Goal: Transaction & Acquisition: Purchase product/service

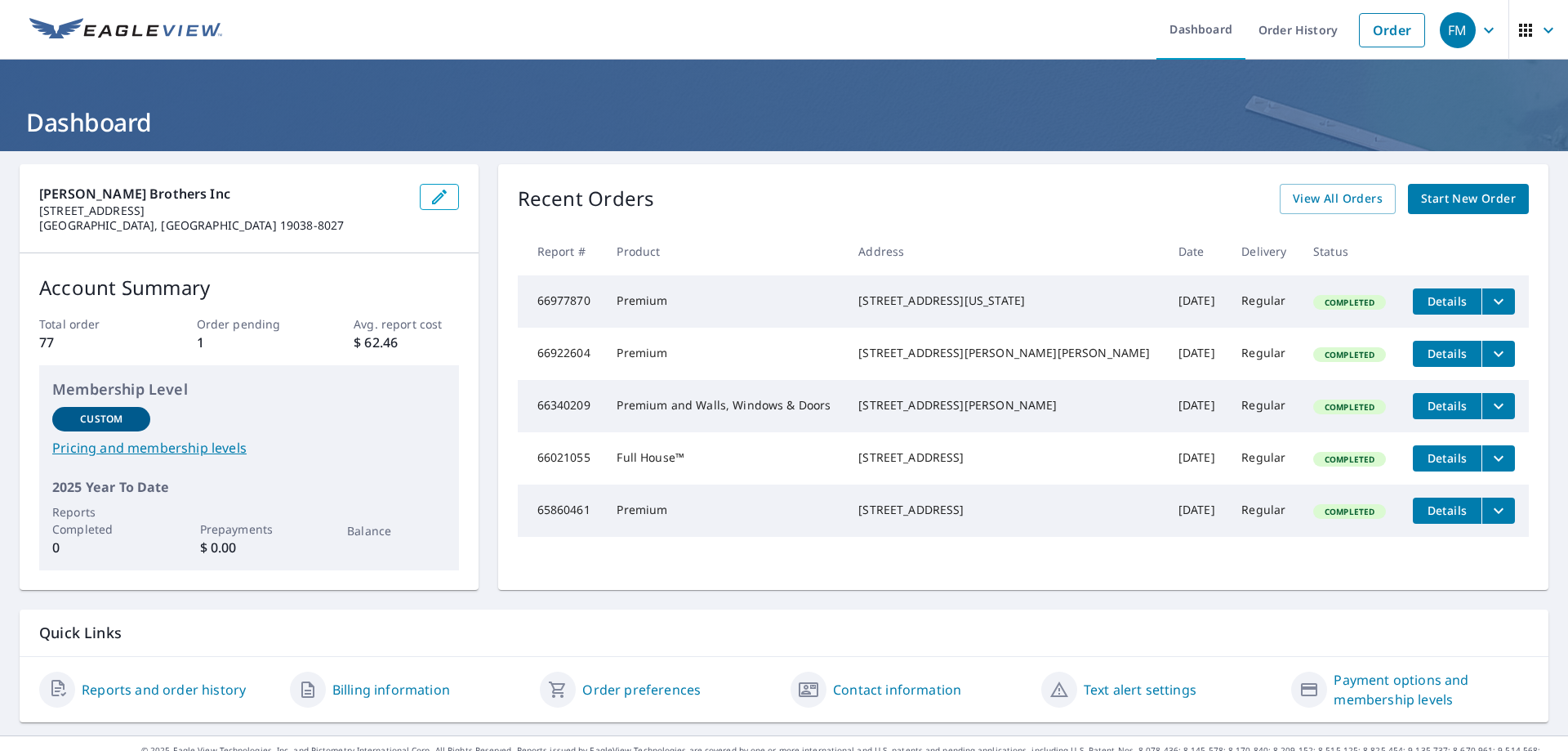
click at [1452, 204] on span "Start New Order" at bounding box center [1467, 199] width 95 height 20
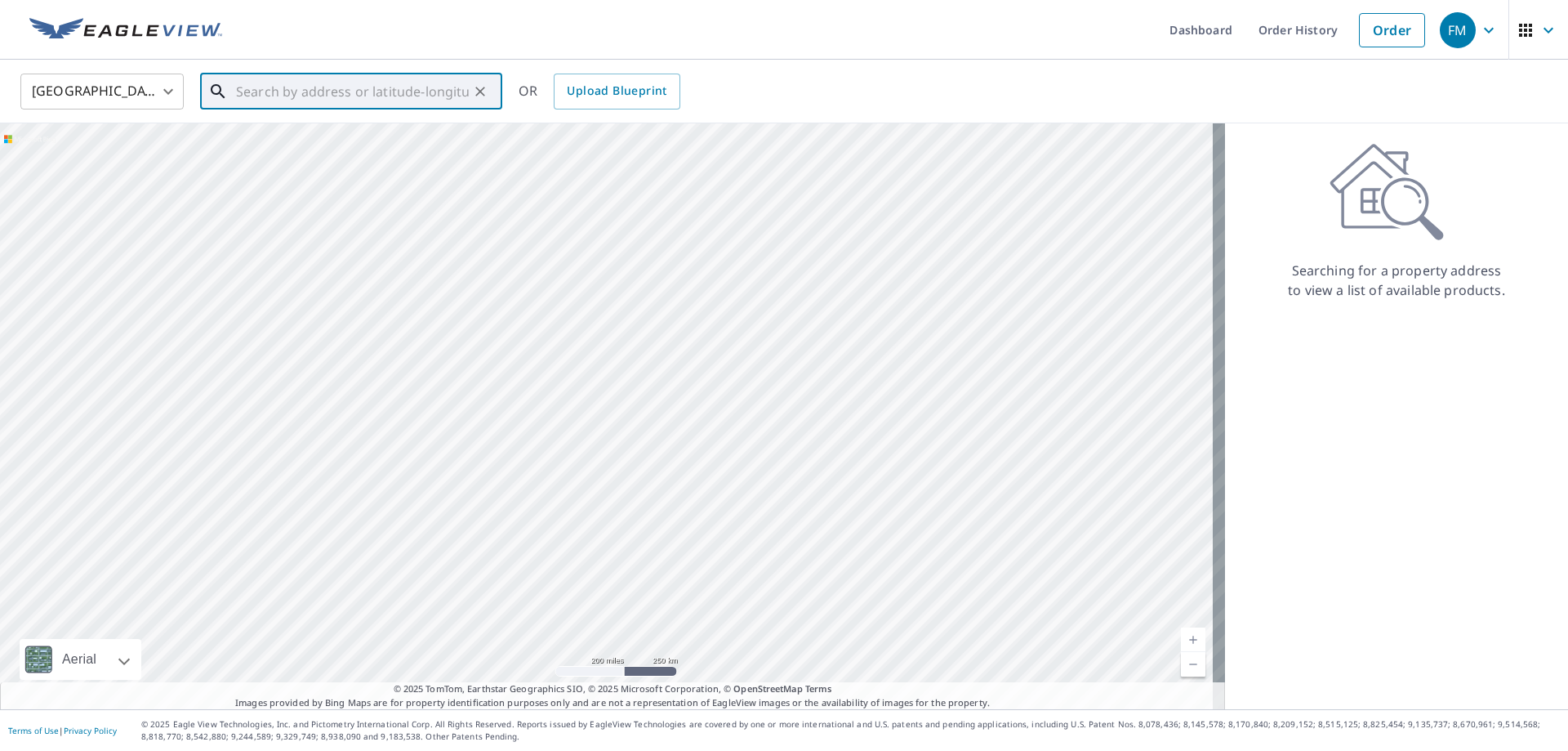
paste input "[STREET_ADDRESS][US_STATE]"
type input "[STREET_ADDRESS][US_STATE]"
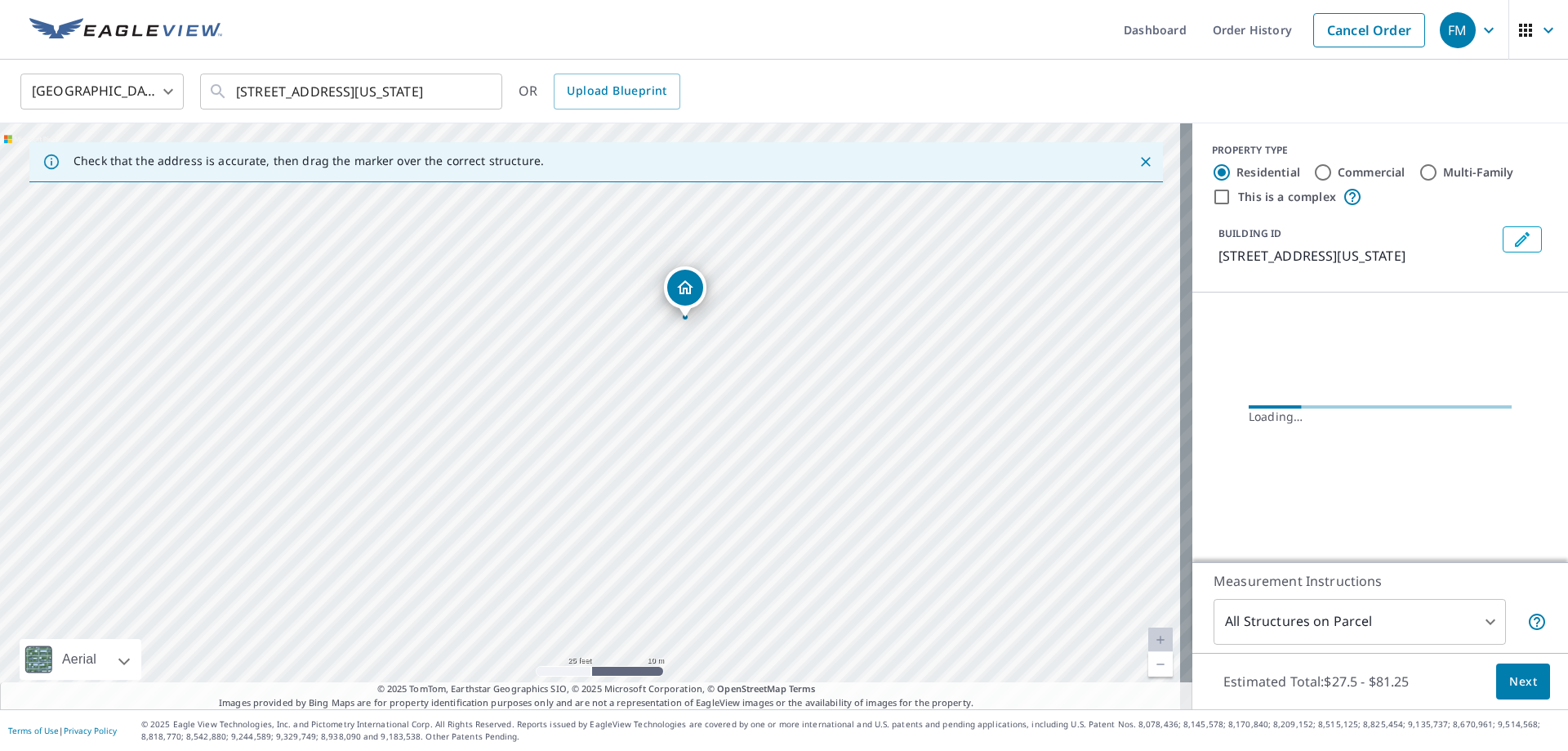
drag, startPoint x: 584, startPoint y: 409, endPoint x: 776, endPoint y: 376, distance: 194.8
click at [776, 376] on div "[STREET_ADDRESS][US_STATE]" at bounding box center [596, 416] width 1192 height 586
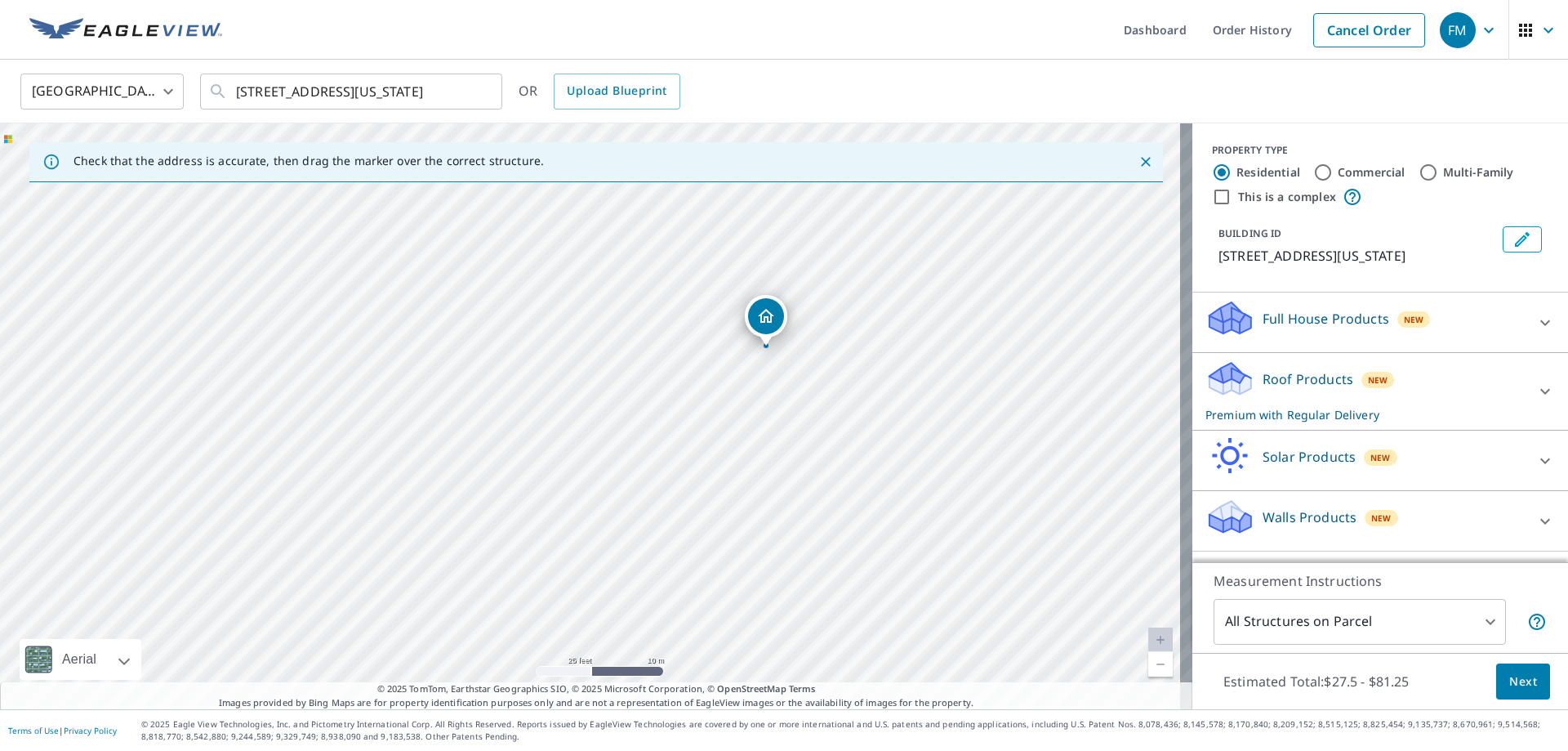
drag, startPoint x: 641, startPoint y: 471, endPoint x: 816, endPoint y: 402, distance: 188.1
click at [816, 402] on div "[STREET_ADDRESS][US_STATE]" at bounding box center [596, 416] width 1192 height 586
drag, startPoint x: 810, startPoint y: 426, endPoint x: 747, endPoint y: 483, distance: 85.0
click at [747, 483] on div "[STREET_ADDRESS][US_STATE]" at bounding box center [596, 416] width 1192 height 586
click at [672, 439] on div "[STREET_ADDRESS][US_STATE]" at bounding box center [596, 416] width 1192 height 586
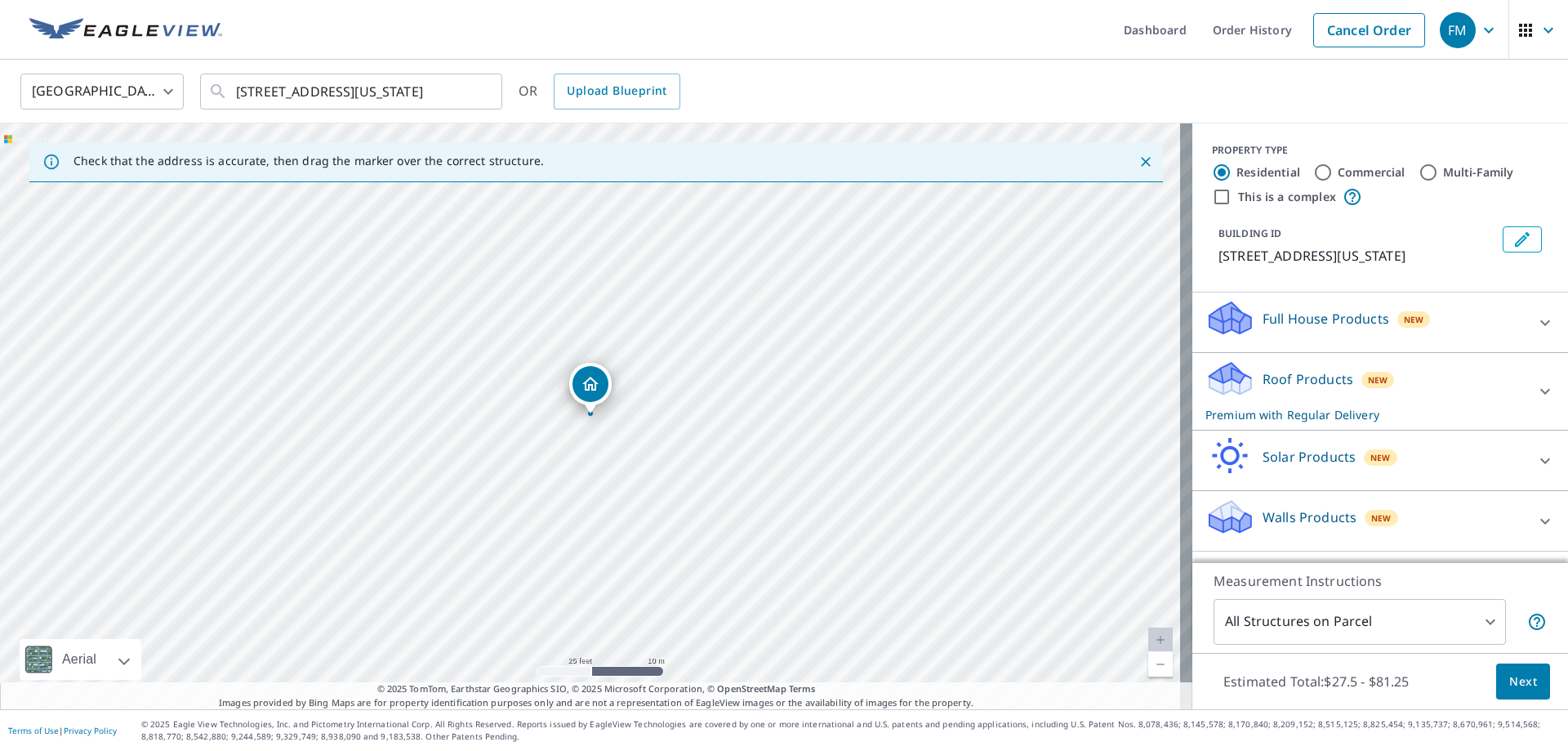
click at [672, 439] on div "[STREET_ADDRESS][US_STATE]" at bounding box center [596, 416] width 1192 height 586
drag, startPoint x: 554, startPoint y: 462, endPoint x: 960, endPoint y: 414, distance: 408.8
click at [960, 414] on div "[STREET_ADDRESS][US_STATE]" at bounding box center [596, 416] width 1192 height 586
click at [1535, 401] on icon at bounding box center [1544, 390] width 20 height 20
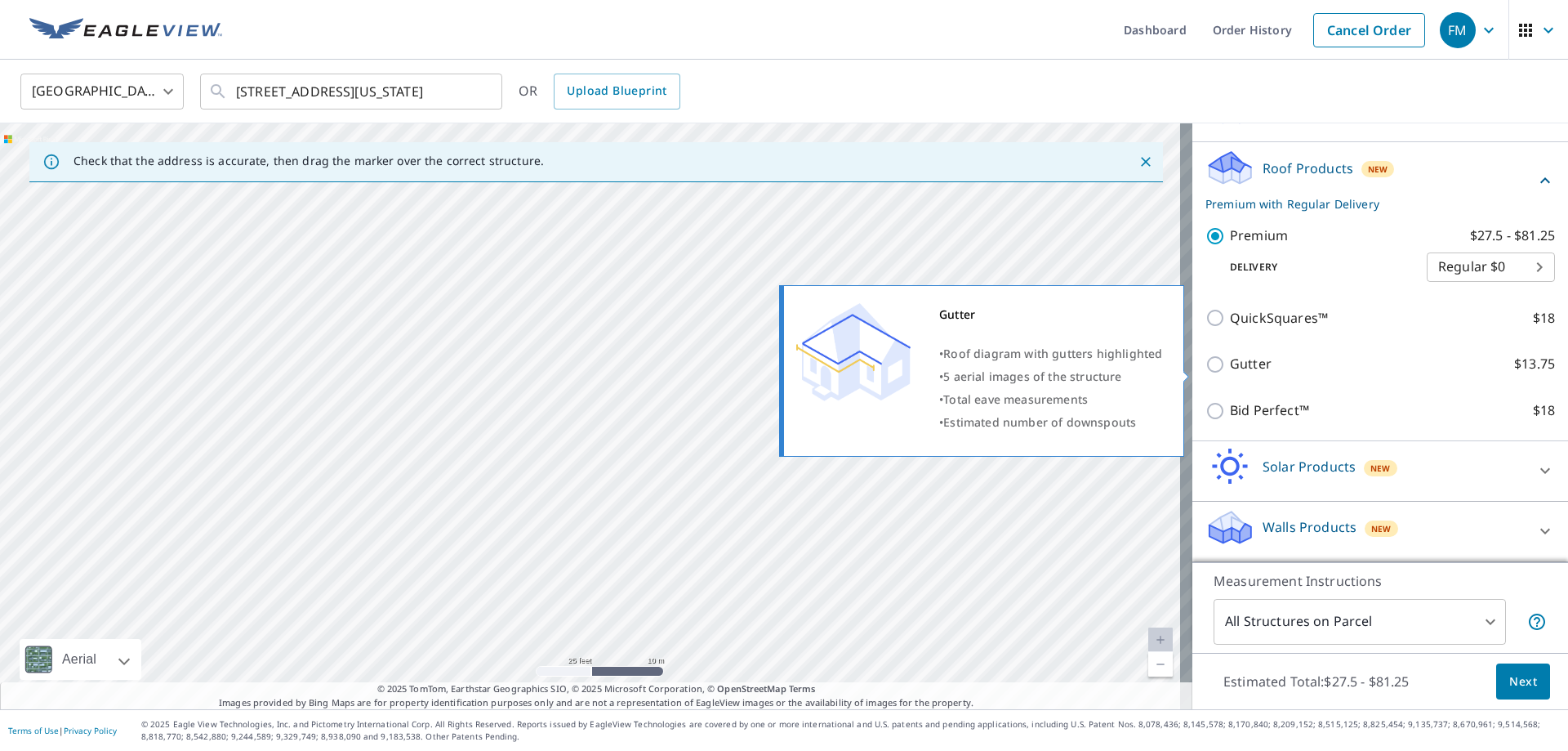
scroll to position [274, 0]
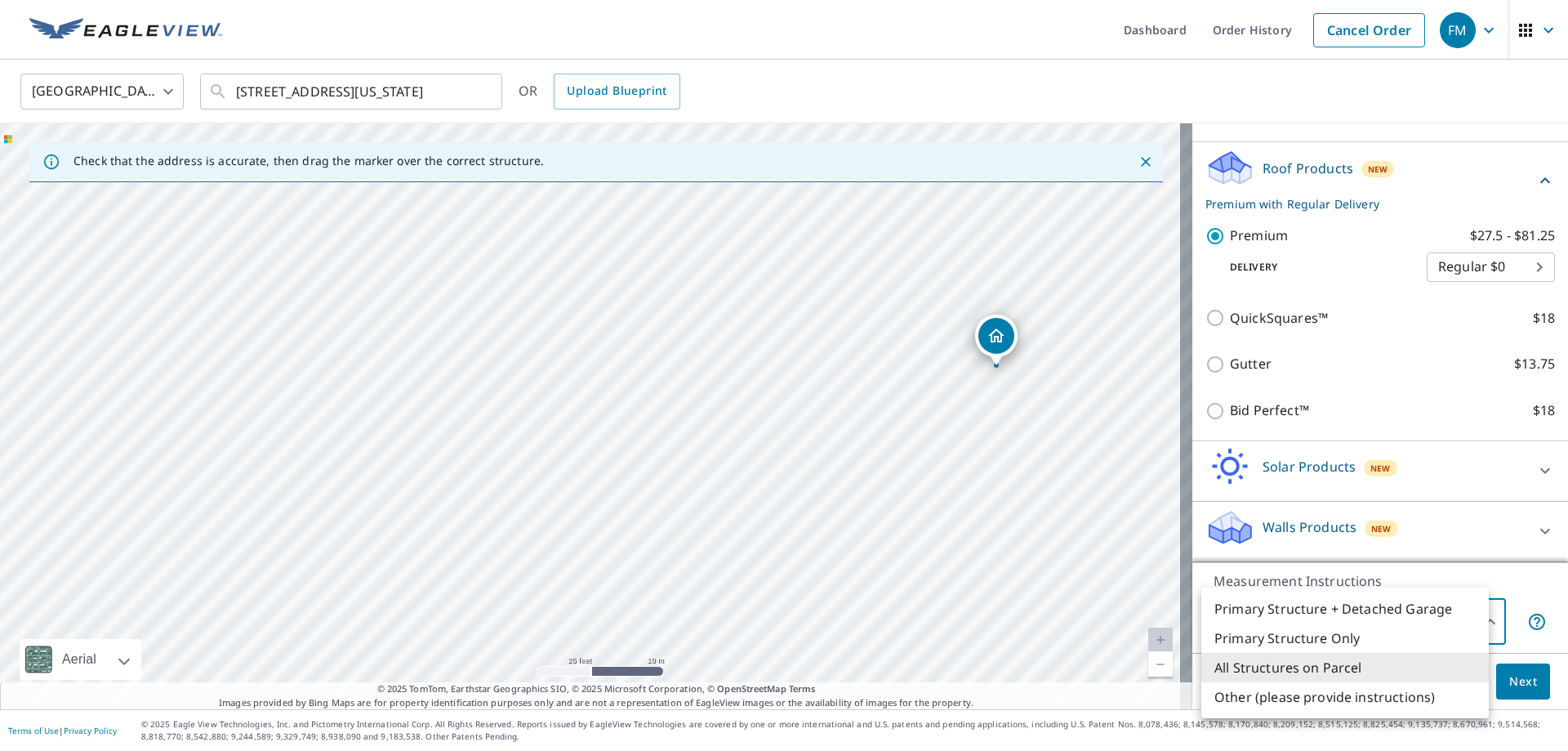
click at [1465, 611] on body "FM FM Dashboard Order History Cancel Order FM [GEOGRAPHIC_DATA] [GEOGRAPHIC_DAT…" at bounding box center [784, 375] width 1568 height 751
click at [1386, 650] on li "Primary Structure Only" at bounding box center [1344, 638] width 287 height 29
type input "2"
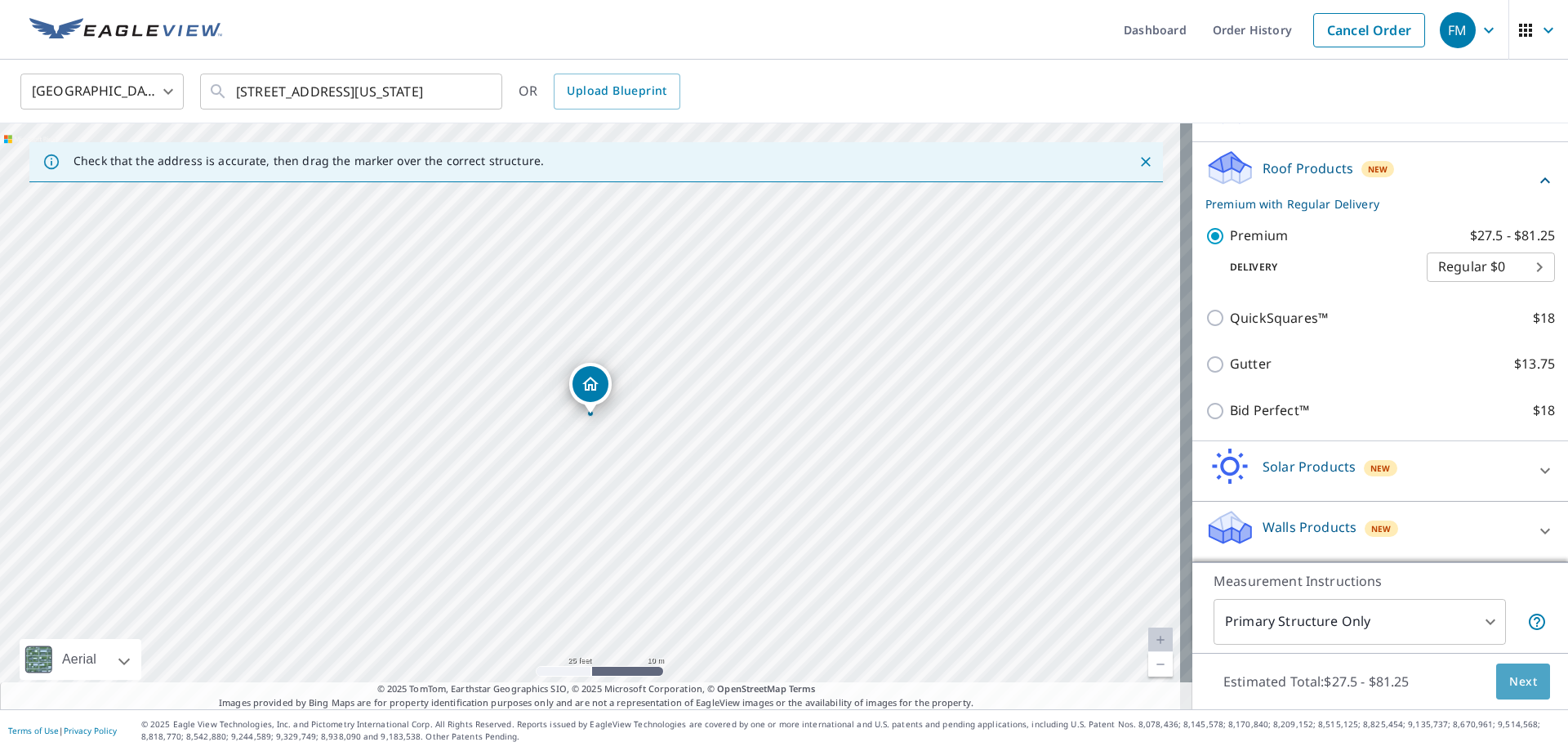
click at [1520, 679] on span "Next" at bounding box center [1523, 682] width 28 height 20
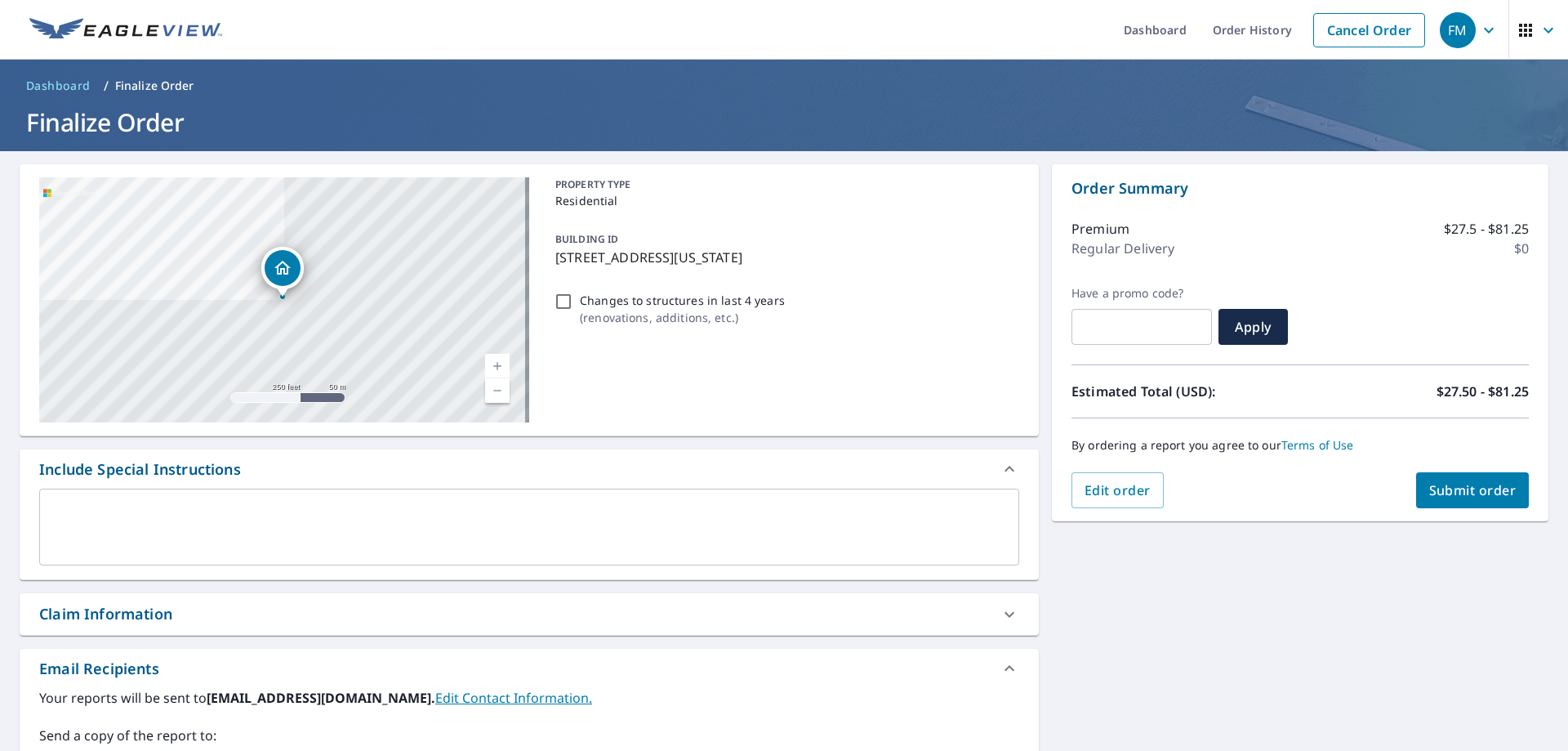
click at [1447, 480] on button "Submit order" at bounding box center [1472, 490] width 113 height 36
